Goal: Task Accomplishment & Management: Complete application form

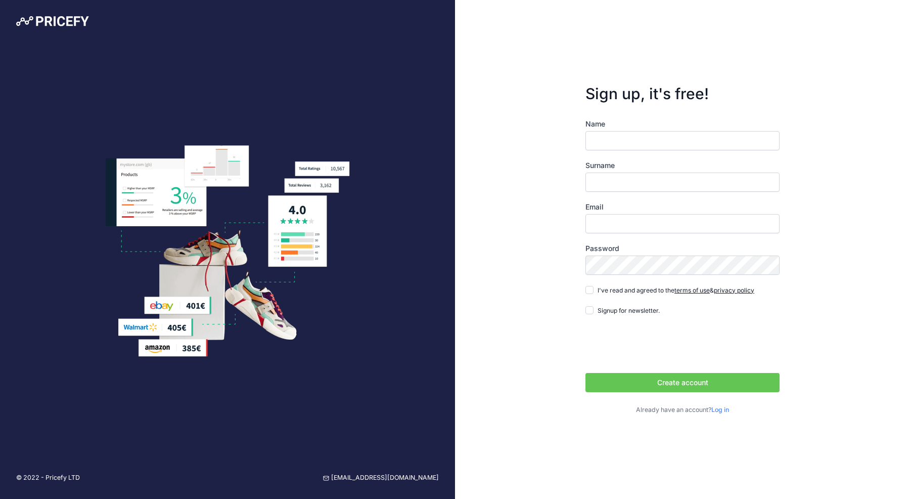
click at [642, 140] on input "Name" at bounding box center [683, 140] width 194 height 19
click at [627, 141] on input "Name" at bounding box center [683, 140] width 194 height 19
click at [482, 313] on div "Sign up, it's free! Name Surname Email Password terms of use" at bounding box center [682, 249] width 455 height 499
click at [616, 145] on input "Name" at bounding box center [683, 140] width 194 height 19
drag, startPoint x: 637, startPoint y: 131, endPoint x: 639, endPoint y: 137, distance: 6.6
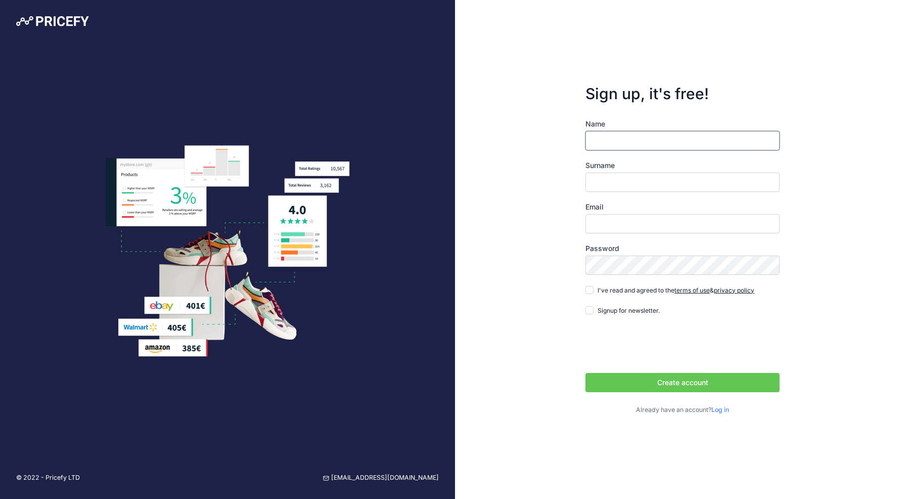
click at [637, 132] on input "Name" at bounding box center [683, 140] width 194 height 19
click at [639, 137] on input "Name" at bounding box center [683, 140] width 194 height 19
type input "Rui"
click at [602, 180] on input "Surname" at bounding box center [683, 181] width 194 height 19
type input "Pinto"
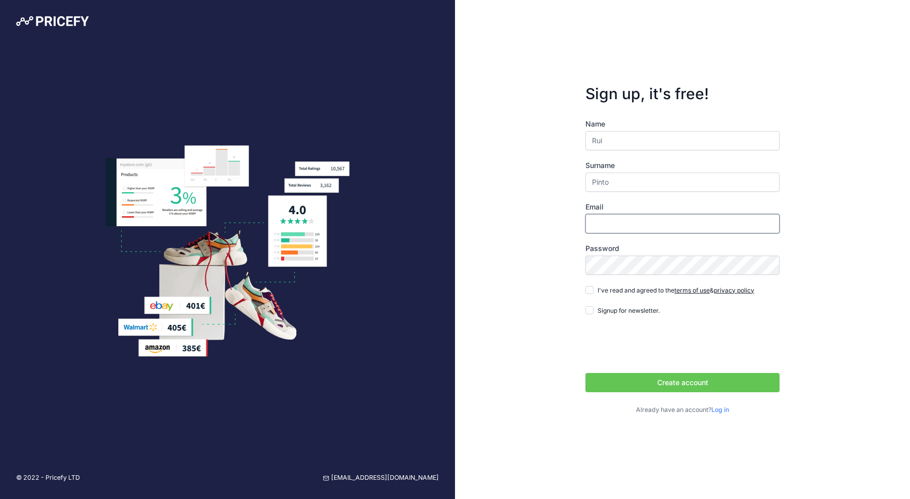
click at [641, 229] on input "Email" at bounding box center [683, 223] width 194 height 19
type input "[EMAIL_ADDRESS][PERSON_NAME][DOMAIN_NAME]"
click at [598, 295] on div "Name Rui Surname Pinto Email [EMAIL_ADDRESS][PERSON_NAME][DOMAIN_NAME] Password…" at bounding box center [683, 267] width 194 height 296
drag, startPoint x: 587, startPoint y: 290, endPoint x: 591, endPoint y: 294, distance: 5.4
click at [588, 291] on input "I've read and agreed to the terms of use & privacy policy" at bounding box center [590, 290] width 8 height 8
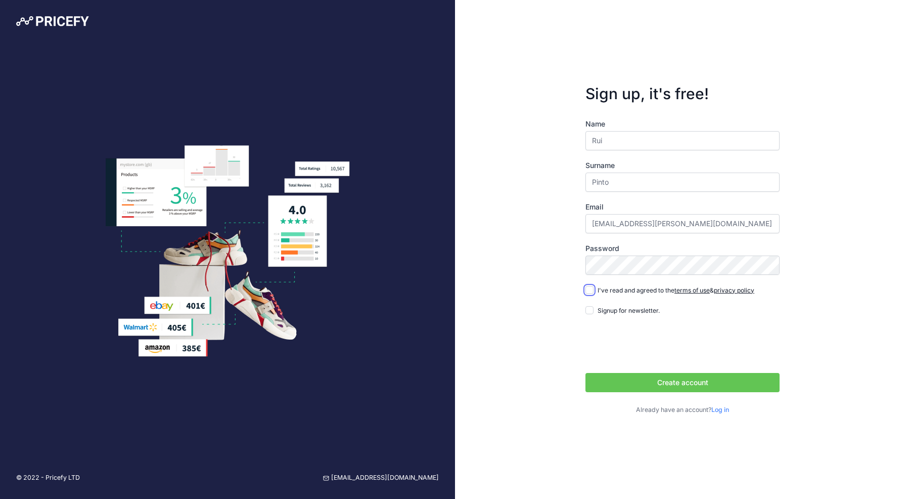
checkbox input "true"
click at [654, 380] on button "Create account" at bounding box center [683, 382] width 194 height 19
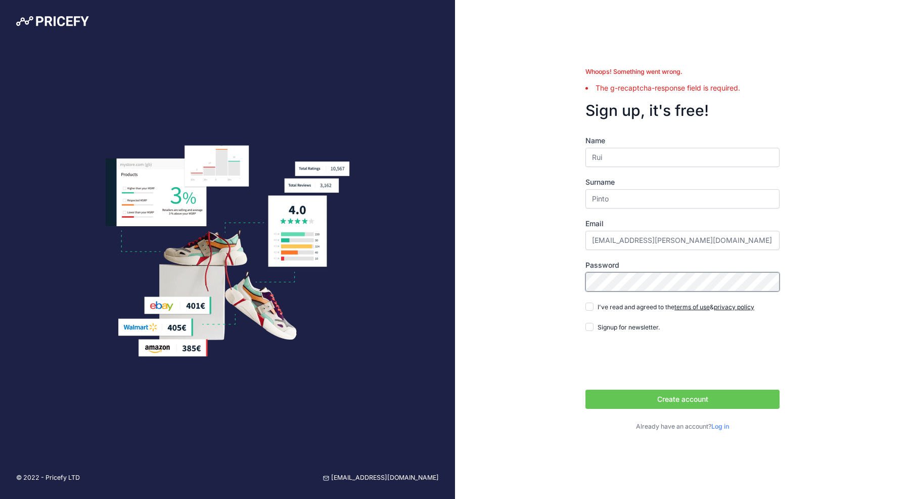
click at [537, 277] on div "Whoops! Something went wrong. The g-recaptcha-response field is required. Sign …" at bounding box center [682, 249] width 455 height 499
click at [590, 307] on input "I've read and agreed to the terms of use & privacy policy" at bounding box center [590, 306] width 8 height 8
checkbox input "true"
click at [652, 396] on button "Create account" at bounding box center [683, 398] width 194 height 19
